Goal: Communication & Community: Answer question/provide support

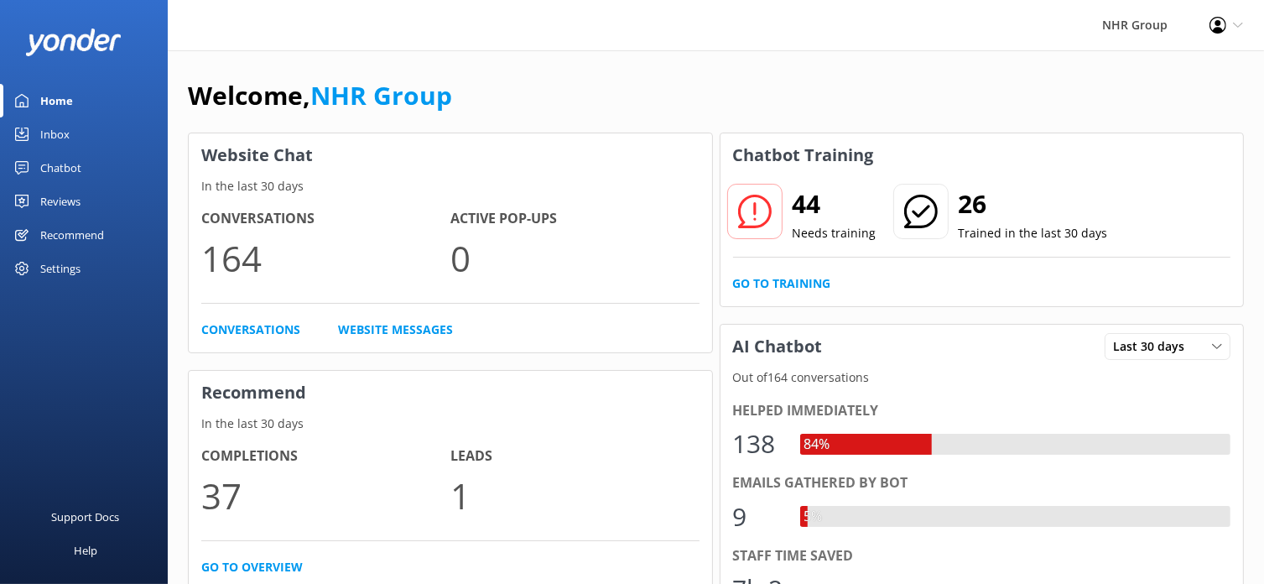
click at [37, 128] on link "Inbox" at bounding box center [84, 134] width 168 height 34
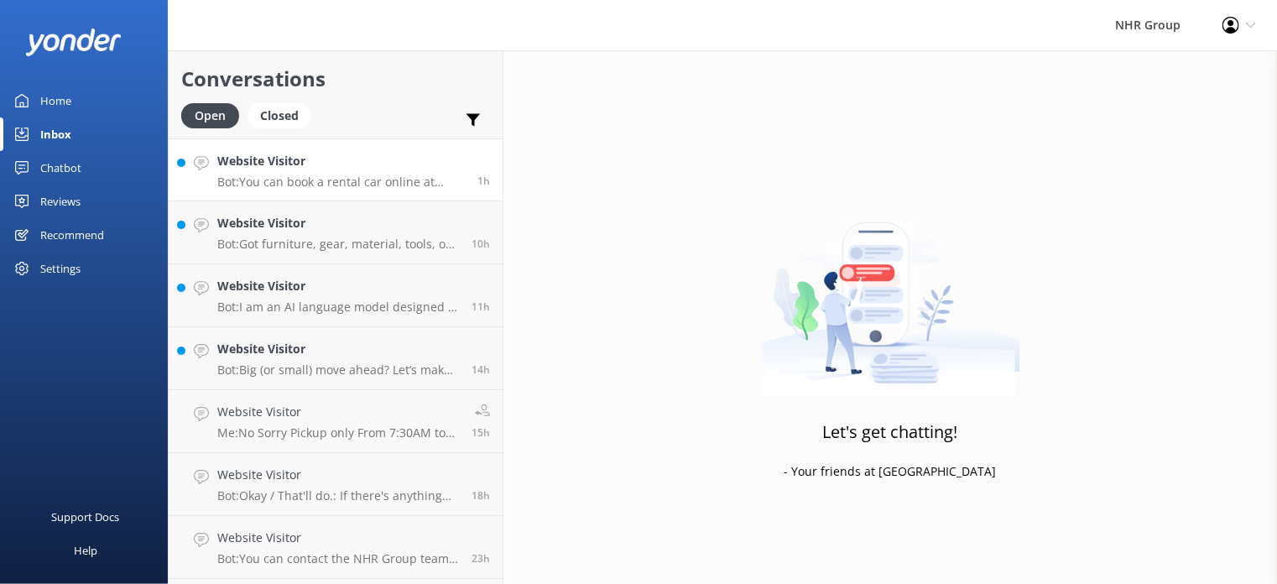
click at [262, 162] on h4 "Website Visitor" at bounding box center [340, 161] width 247 height 18
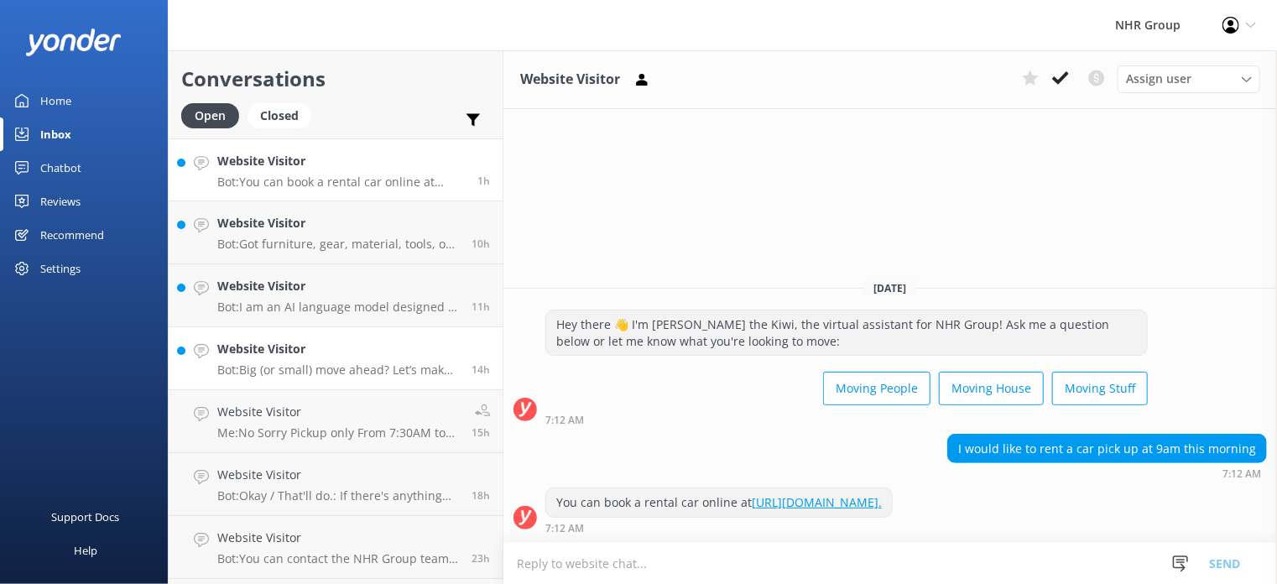
click at [320, 367] on p "Bot: Big (or small) move ahead? Let’s make sure you’ve got the right wheels. Ta…" at bounding box center [338, 369] width 242 height 15
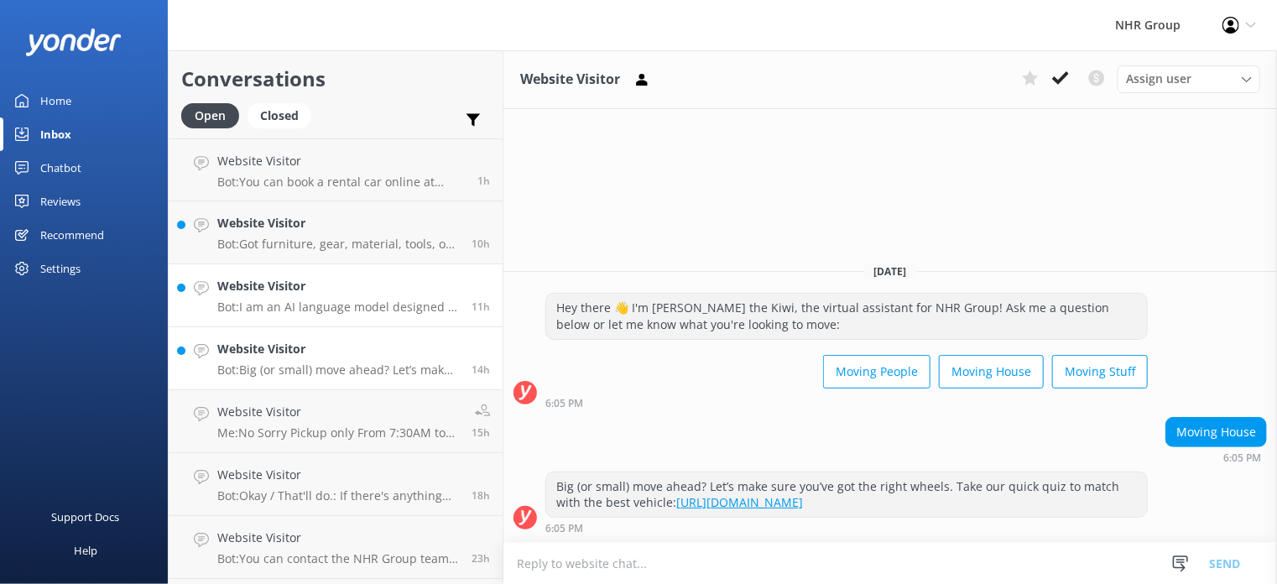
click at [350, 304] on p "Bot: I am an AI language model designed to answer your questions based on a kno…" at bounding box center [338, 306] width 242 height 15
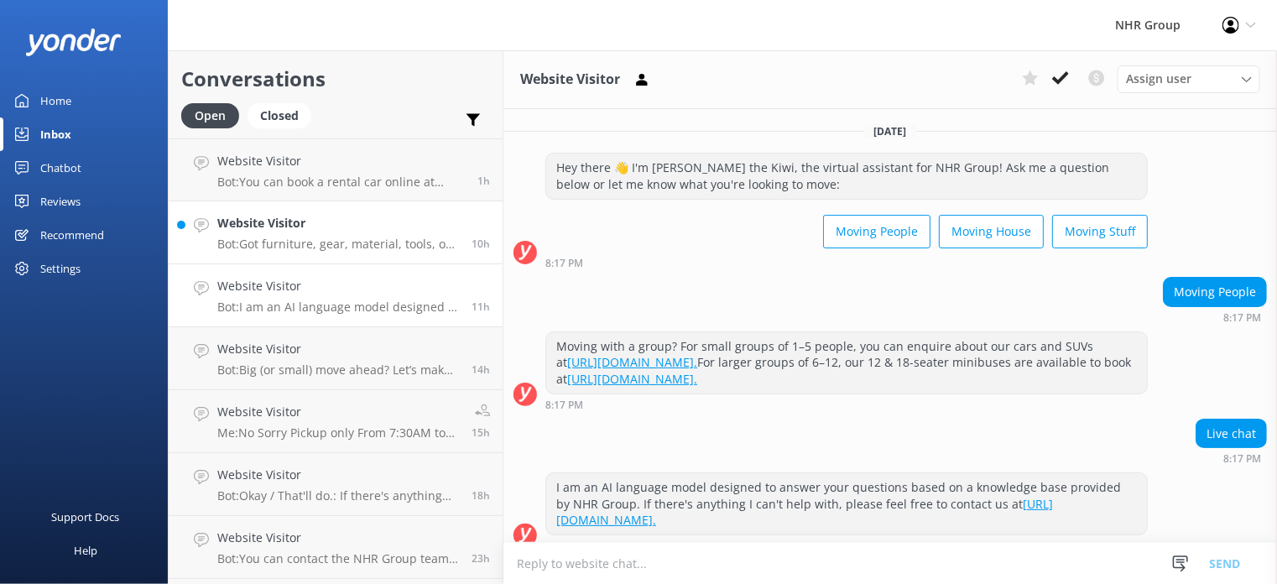
scroll to position [15, 0]
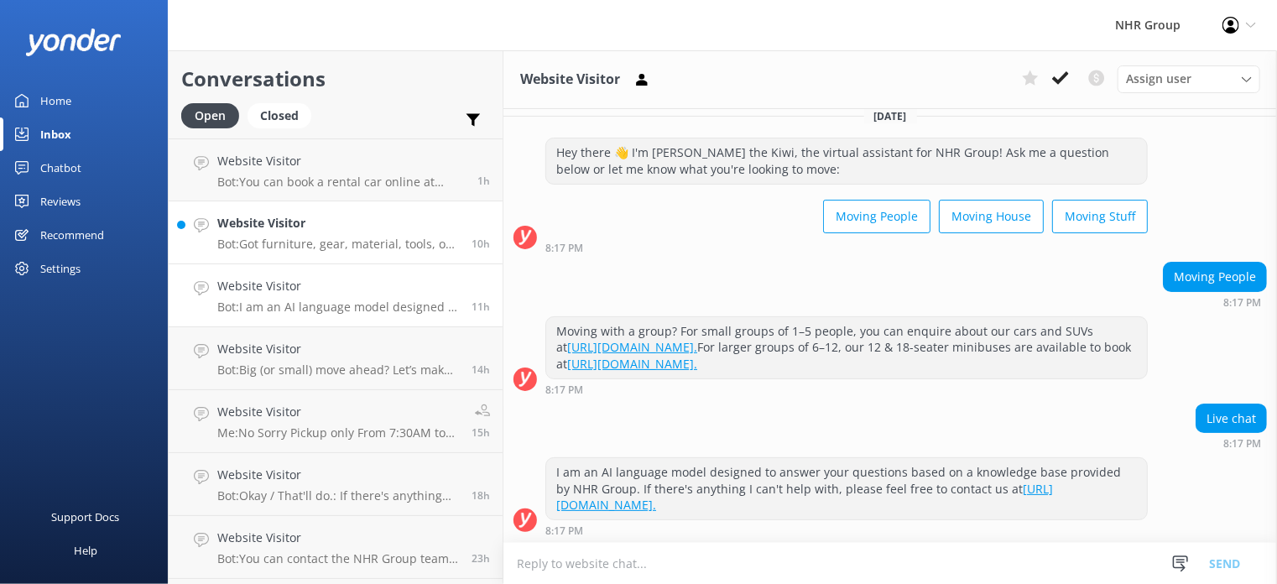
click at [312, 236] on div "Website Visitor Bot: Got furniture, gear, material, tools, or freight to move? …" at bounding box center [338, 232] width 242 height 37
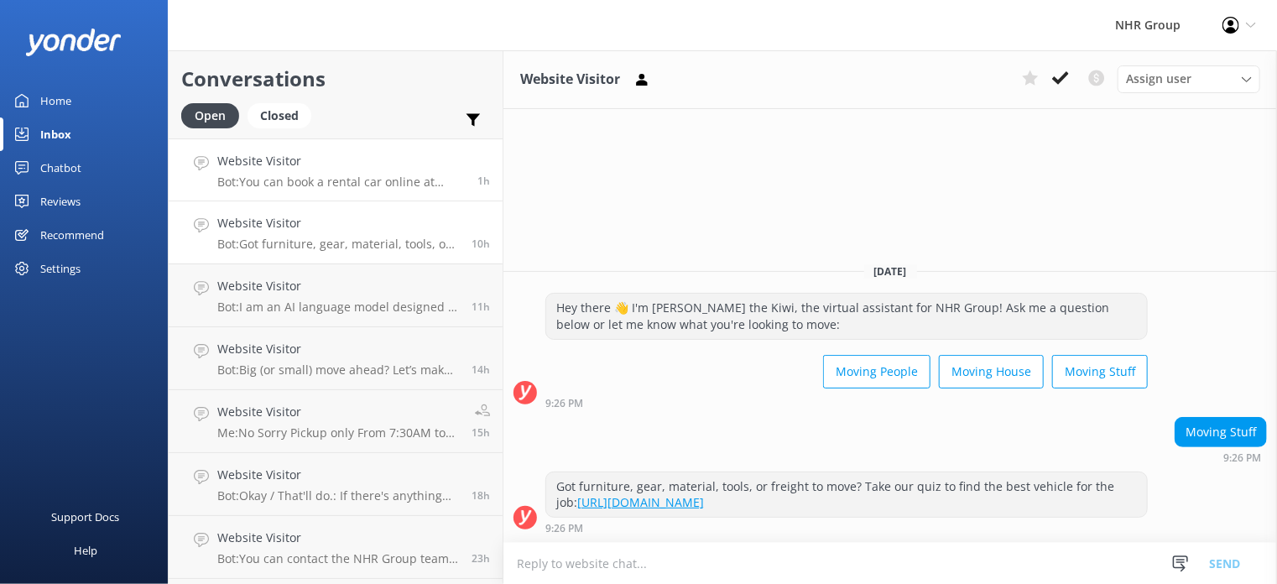
click at [301, 169] on h4 "Website Visitor" at bounding box center [340, 161] width 247 height 18
